Goal: Information Seeking & Learning: Learn about a topic

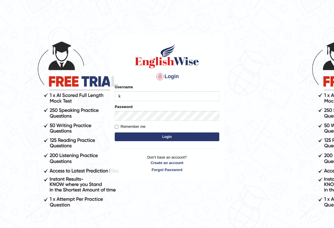
type input "KaewtaPumsuwan"
click at [159, 136] on button "Login" at bounding box center [167, 136] width 105 height 9
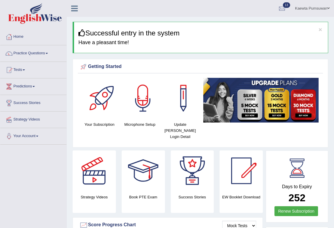
click at [17, 34] on link "Home" at bounding box center [33, 36] width 66 height 15
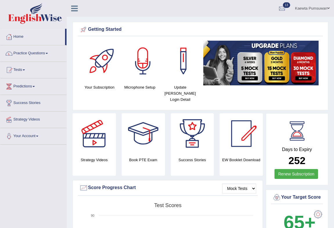
click at [44, 51] on link "Practice Questions" at bounding box center [33, 52] width 66 height 15
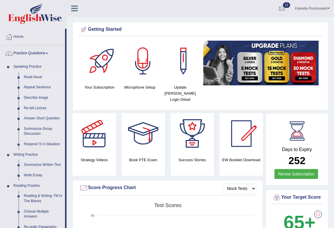
click at [35, 76] on link "Read Aloud" at bounding box center [43, 77] width 44 height 10
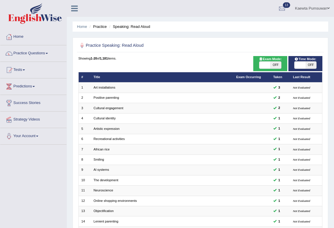
click at [275, 63] on span "OFF" at bounding box center [275, 65] width 11 height 7
checkbox input "true"
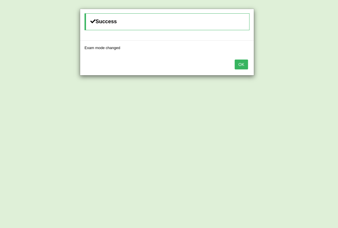
click at [241, 66] on button "OK" at bounding box center [241, 65] width 13 height 10
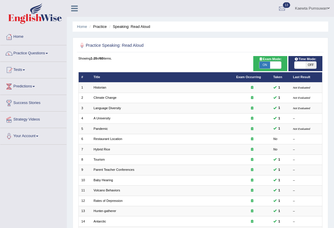
click at [307, 67] on span "OFF" at bounding box center [311, 65] width 11 height 7
checkbox input "true"
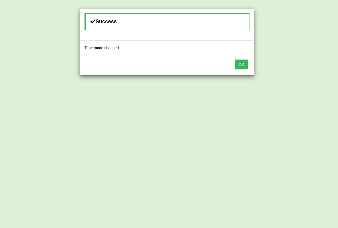
click at [239, 62] on button "OK" at bounding box center [241, 65] width 13 height 10
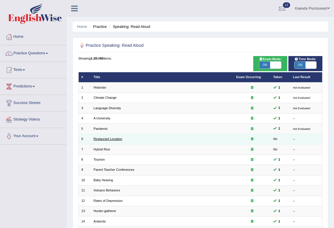
click at [107, 137] on link "Restaurant Location" at bounding box center [108, 138] width 29 height 3
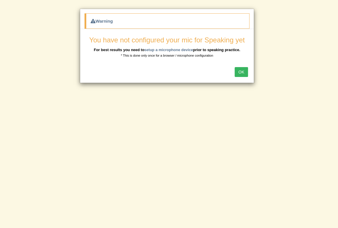
click at [246, 71] on button "OK" at bounding box center [241, 72] width 13 height 10
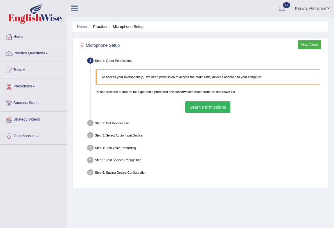
click at [201, 108] on button "Grant Permissions" at bounding box center [207, 106] width 45 height 11
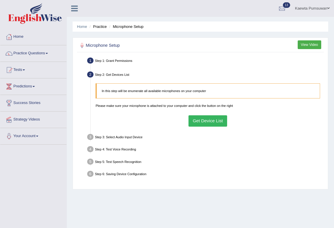
click at [205, 118] on button "Get Device List" at bounding box center [208, 120] width 39 height 11
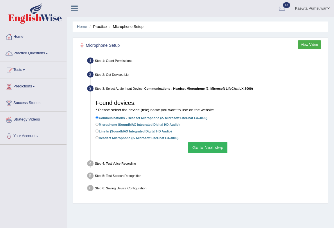
click at [217, 145] on button "Go to Next step" at bounding box center [207, 147] width 39 height 11
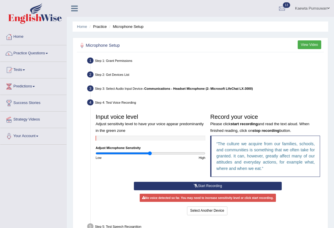
drag, startPoint x: 223, startPoint y: 184, endPoint x: 221, endPoint y: 182, distance: 3.1
click at [222, 183] on button "Start Recording" at bounding box center [208, 186] width 148 height 8
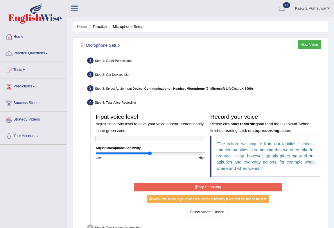
click at [215, 186] on button "Stop Recording" at bounding box center [208, 187] width 148 height 8
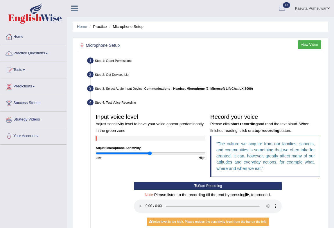
scroll to position [53, 0]
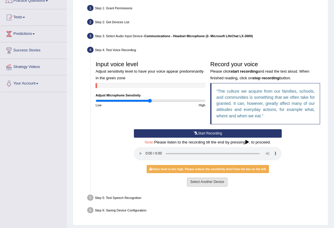
click at [207, 179] on button "Select Another Device" at bounding box center [207, 182] width 40 height 8
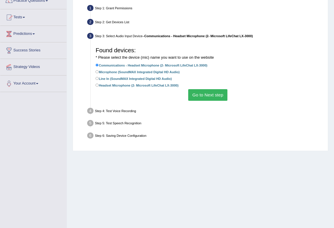
click at [201, 96] on button "Go to Next step" at bounding box center [207, 94] width 39 height 11
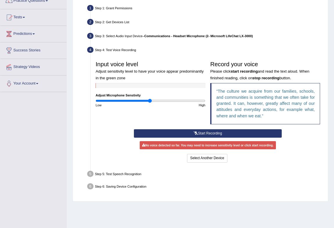
click at [218, 133] on button "Start Recording" at bounding box center [208, 133] width 148 height 8
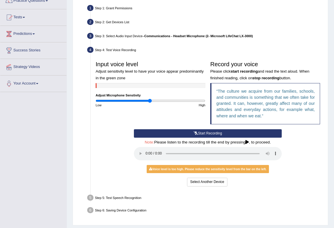
click at [196, 132] on icon at bounding box center [196, 133] width 4 height 3
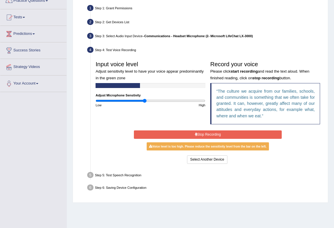
click at [144, 100] on input "range" at bounding box center [151, 101] width 110 height 4
click at [146, 100] on input "range" at bounding box center [151, 101] width 110 height 4
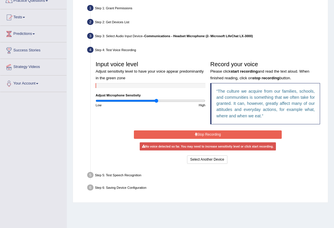
drag, startPoint x: 146, startPoint y: 100, endPoint x: 156, endPoint y: 105, distance: 10.8
click at [156, 103] on input "range" at bounding box center [151, 101] width 110 height 4
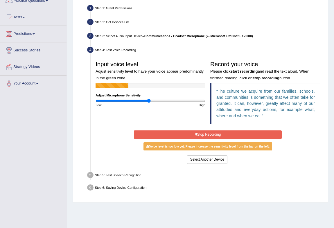
click at [149, 101] on input "range" at bounding box center [151, 101] width 110 height 4
click at [139, 99] on input "range" at bounding box center [151, 101] width 110 height 4
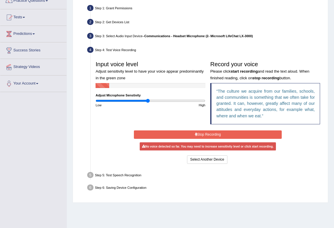
click at [148, 102] on input "range" at bounding box center [151, 101] width 110 height 4
click at [143, 99] on input "range" at bounding box center [151, 101] width 110 height 4
click at [149, 99] on input "range" at bounding box center [151, 101] width 110 height 4
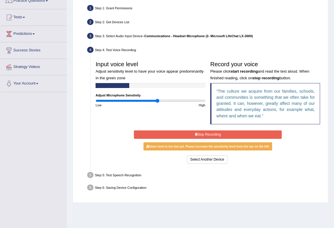
click at [158, 101] on input "range" at bounding box center [151, 101] width 110 height 4
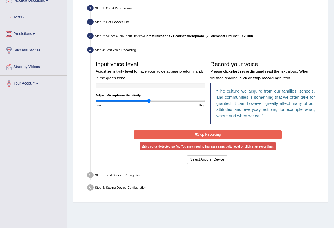
click at [149, 99] on input "range" at bounding box center [151, 101] width 110 height 4
click at [155, 101] on input "range" at bounding box center [151, 101] width 110 height 4
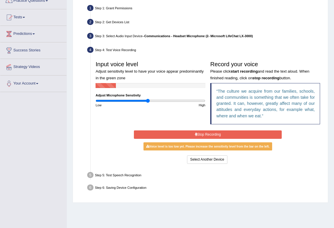
click at [148, 99] on input "range" at bounding box center [151, 101] width 110 height 4
click at [153, 101] on input "range" at bounding box center [151, 101] width 110 height 4
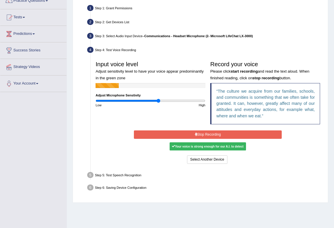
click at [158, 101] on input "range" at bounding box center [151, 101] width 110 height 4
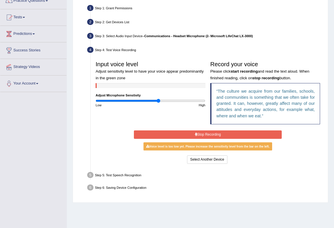
click at [157, 101] on input "range" at bounding box center [151, 101] width 110 height 4
type input "1.08"
click at [154, 100] on input "range" at bounding box center [151, 101] width 110 height 4
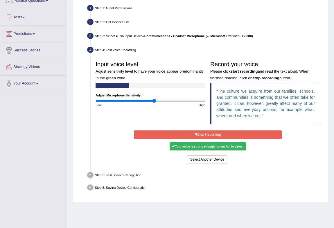
click at [189, 131] on button "Stop Recording" at bounding box center [208, 134] width 148 height 8
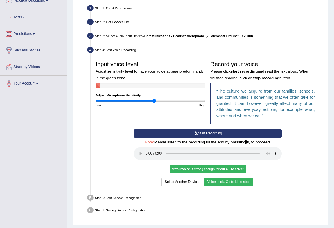
click at [235, 180] on button "Voice is ok. Go to Next step" at bounding box center [228, 182] width 49 height 8
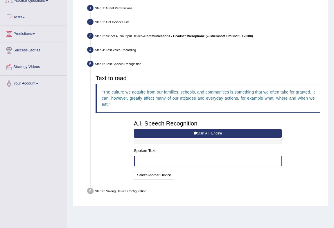
click at [217, 130] on button "Start A.I. Engine" at bounding box center [208, 133] width 148 height 8
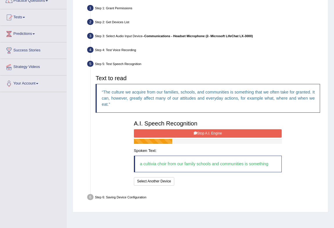
click at [217, 130] on button "Stop A.I. Engine" at bounding box center [208, 133] width 148 height 8
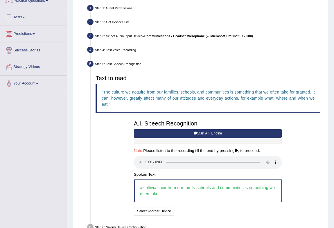
scroll to position [86, 0]
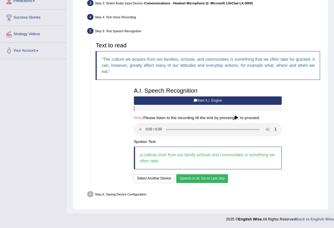
click at [206, 177] on button "Speech is ok. Go to Last step" at bounding box center [202, 178] width 52 height 8
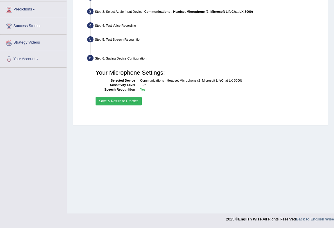
scroll to position [77, 0]
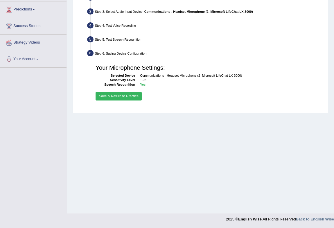
click at [129, 96] on button "Save & Return to Practice" at bounding box center [119, 96] width 46 height 8
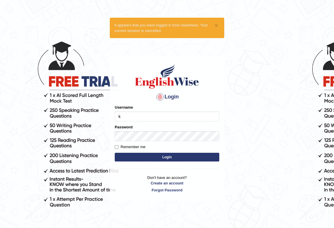
type input "KaewtaPumsuwan"
click at [164, 155] on button "Login" at bounding box center [167, 157] width 105 height 9
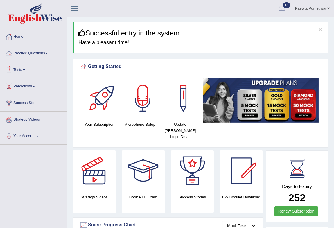
click at [45, 52] on link "Practice Questions" at bounding box center [33, 52] width 66 height 15
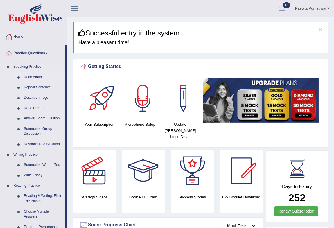
click at [35, 77] on link "Read Aloud" at bounding box center [43, 77] width 44 height 10
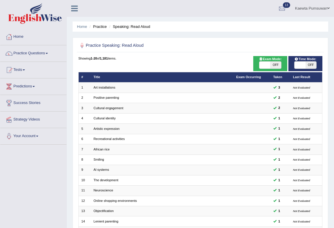
click at [279, 64] on span "OFF" at bounding box center [275, 65] width 11 height 7
checkbox input "true"
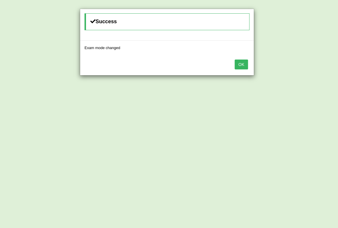
click at [240, 64] on button "OK" at bounding box center [241, 65] width 13 height 10
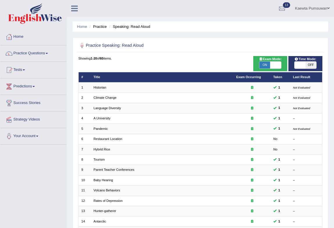
click at [306, 65] on span "OFF" at bounding box center [311, 65] width 11 height 7
checkbox input "true"
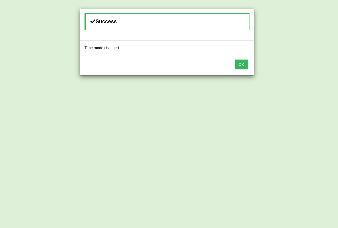
click at [238, 63] on button "OK" at bounding box center [241, 65] width 13 height 10
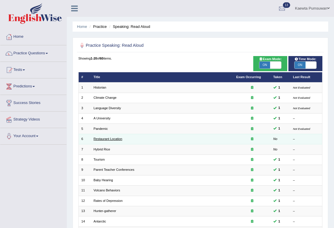
click at [115, 138] on link "Restaurant Location" at bounding box center [108, 138] width 29 height 3
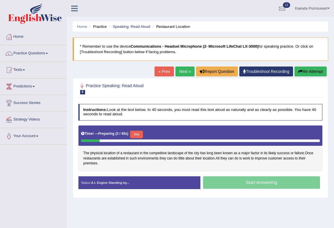
click at [139, 132] on button "Skip" at bounding box center [136, 135] width 12 height 8
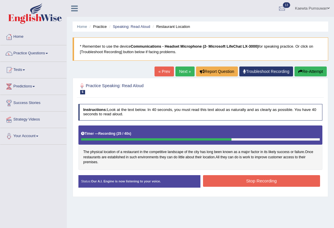
click at [273, 180] on button "Stop Recording" at bounding box center [261, 180] width 117 height 11
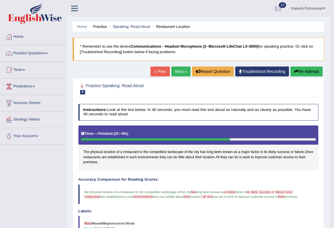
click at [177, 68] on link "Next »" at bounding box center [180, 72] width 19 height 10
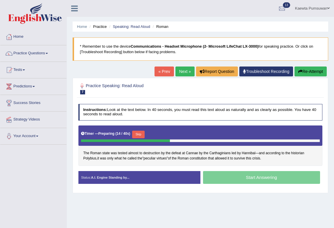
click at [259, 182] on div "Start Answering" at bounding box center [261, 178] width 122 height 14
click at [137, 133] on button "Skip" at bounding box center [138, 135] width 12 height 8
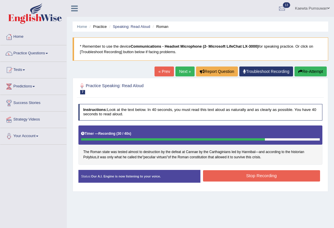
click at [263, 173] on button "Stop Recording" at bounding box center [261, 175] width 117 height 11
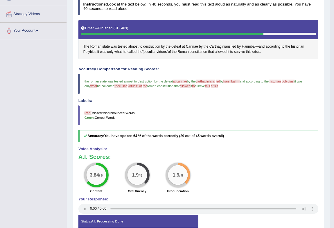
scroll to position [26, 0]
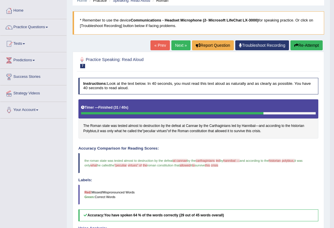
click at [289, 160] on span "polybius," at bounding box center [288, 160] width 13 height 3
click at [91, 132] on span "Polybius" at bounding box center [89, 131] width 13 height 5
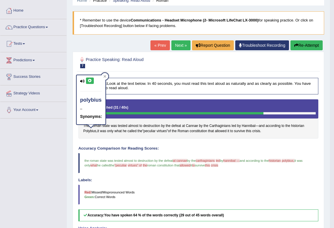
click at [87, 78] on button at bounding box center [90, 81] width 8 height 6
click at [90, 82] on icon at bounding box center [90, 80] width 4 height 3
click at [258, 178] on h4 "Labels:" at bounding box center [198, 180] width 240 height 4
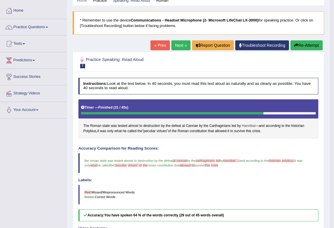
click at [246, 124] on span "Hannibal" at bounding box center [249, 125] width 14 height 5
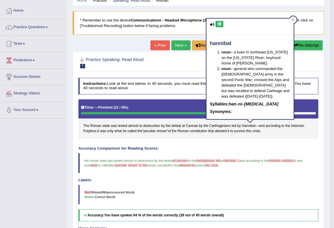
click at [219, 23] on icon at bounding box center [219, 23] width 4 height 3
click at [303, 146] on h4 "Accuracy Comparison for Reading Scores:" at bounding box center [198, 148] width 240 height 4
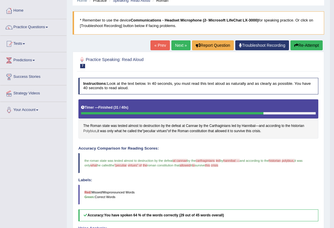
click at [87, 129] on span "Polybius" at bounding box center [89, 131] width 13 height 5
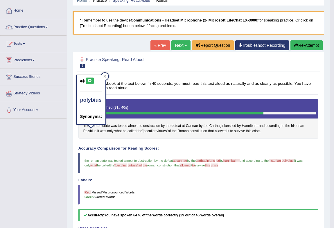
click at [89, 79] on icon at bounding box center [90, 80] width 4 height 3
click at [152, 130] on span "peculiar" at bounding box center [149, 131] width 12 height 5
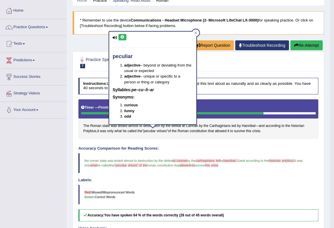
click at [124, 37] on icon at bounding box center [122, 36] width 4 height 3
click at [222, 140] on div "Instructions: Look at the text below. In 40 seconds, you must read this text al…" at bounding box center [198, 194] width 243 height 238
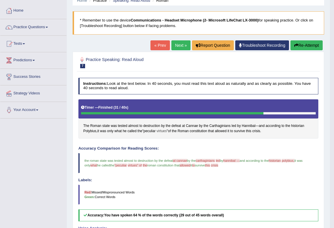
click at [164, 129] on span "virtues" at bounding box center [162, 131] width 10 height 5
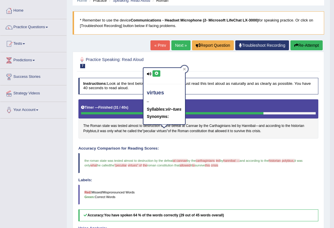
click at [157, 73] on icon at bounding box center [156, 73] width 4 height 3
click at [155, 74] on icon at bounding box center [156, 73] width 4 height 3
click at [279, 193] on blockquote "Red: Missed/Mispronounced Words Green: Correct Words" at bounding box center [198, 195] width 240 height 20
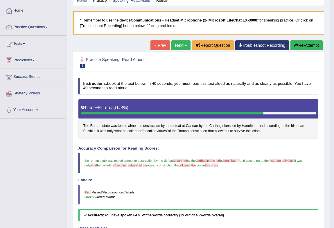
click at [177, 42] on link "Next »" at bounding box center [180, 45] width 19 height 10
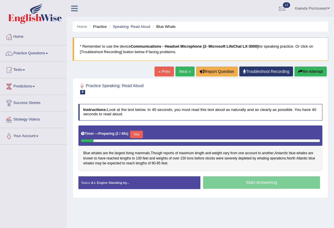
click at [137, 136] on button "Skip" at bounding box center [136, 135] width 12 height 8
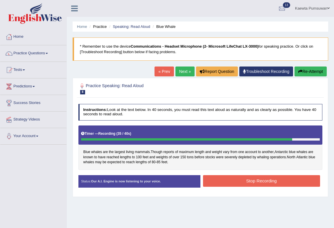
click at [271, 179] on button "Stop Recording" at bounding box center [261, 180] width 117 height 11
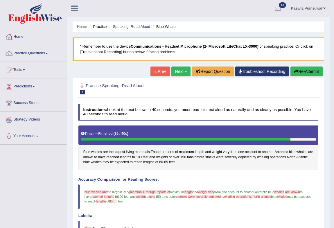
click at [176, 69] on link "Next »" at bounding box center [180, 72] width 19 height 10
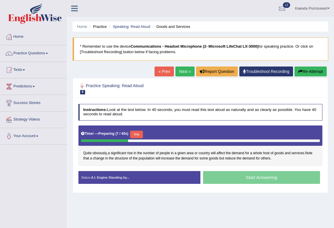
click at [137, 134] on button "Skip" at bounding box center [136, 135] width 12 height 8
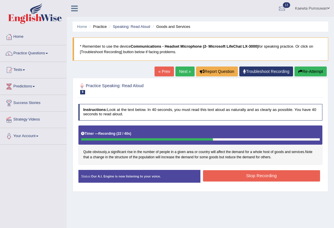
click at [279, 175] on button "Stop Recording" at bounding box center [261, 175] width 117 height 11
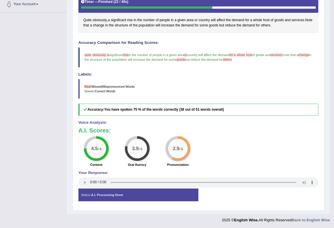
scroll to position [53, 0]
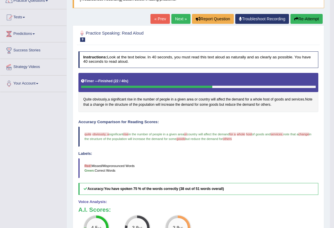
click at [182, 18] on link "Next »" at bounding box center [180, 19] width 19 height 10
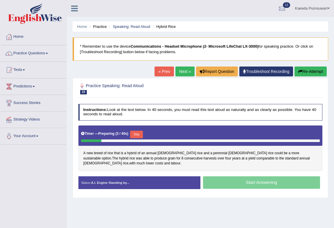
click at [139, 134] on button "Skip" at bounding box center [136, 135] width 12 height 8
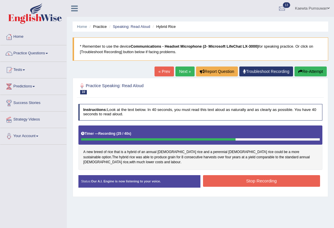
click at [282, 175] on button "Stop Recording" at bounding box center [261, 180] width 117 height 11
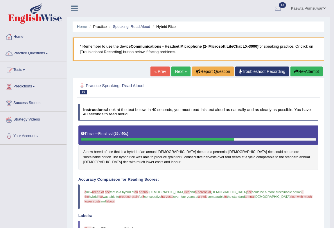
click at [179, 72] on link "Next »" at bounding box center [180, 72] width 19 height 10
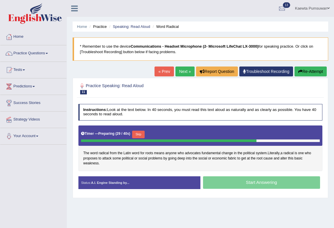
click at [144, 133] on button "Skip" at bounding box center [138, 135] width 12 height 8
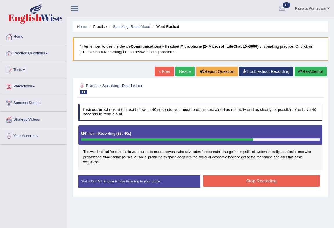
click at [267, 180] on button "Stop Recording" at bounding box center [261, 180] width 117 height 11
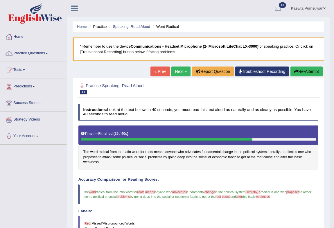
click at [177, 68] on link "Next »" at bounding box center [180, 72] width 19 height 10
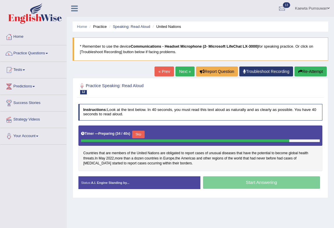
click at [138, 134] on button "Skip" at bounding box center [138, 135] width 12 height 8
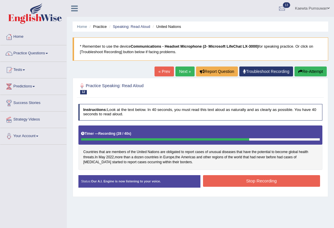
click at [273, 180] on button "Stop Recording" at bounding box center [261, 180] width 117 height 11
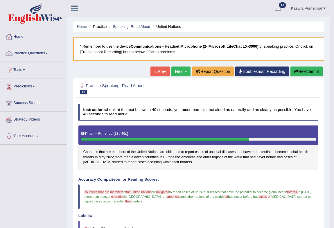
click at [179, 71] on link "Next »" at bounding box center [180, 72] width 19 height 10
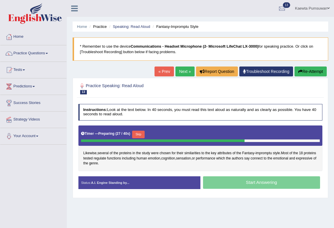
click at [137, 132] on button "Skip" at bounding box center [138, 135] width 12 height 8
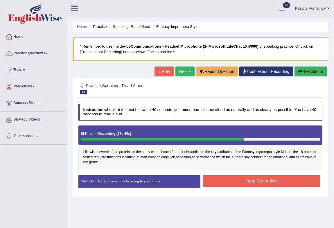
click at [265, 180] on button "Stop Recording" at bounding box center [261, 180] width 117 height 11
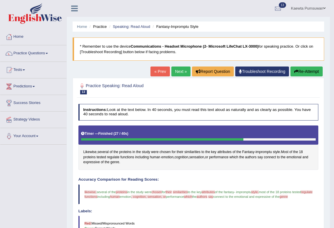
click at [177, 71] on link "Next »" at bounding box center [180, 72] width 19 height 10
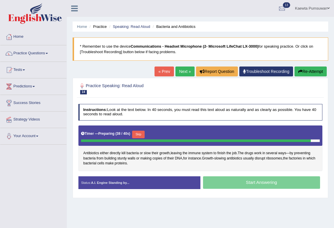
click at [141, 131] on button "Skip" at bounding box center [138, 135] width 12 height 8
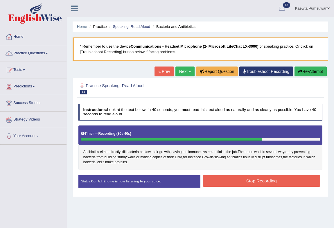
click at [258, 178] on button "Stop Recording" at bounding box center [261, 180] width 117 height 11
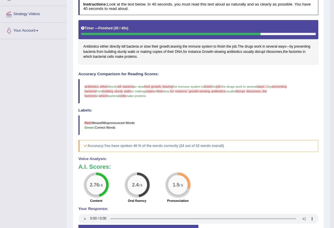
scroll to position [26, 0]
